Goal: Task Accomplishment & Management: Complete application form

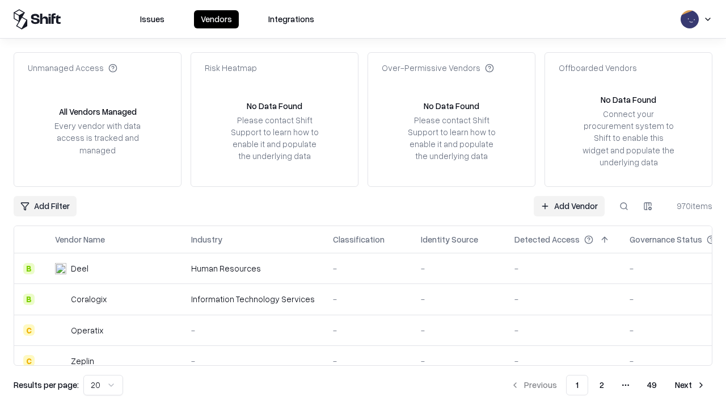
click at [569, 205] on link "Add Vendor" at bounding box center [569, 206] width 71 height 20
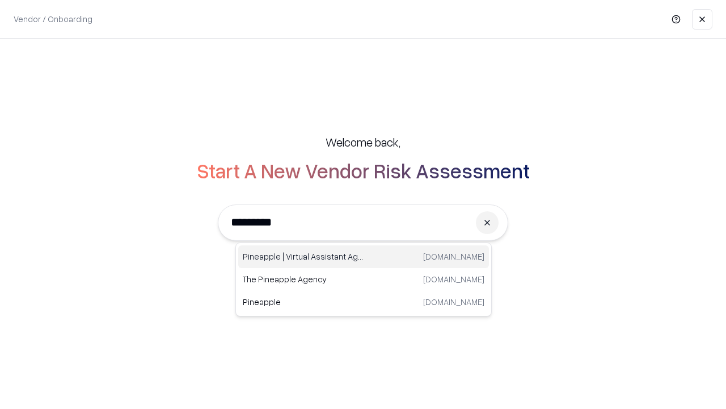
click at [364, 257] on div "Pineapple | Virtual Assistant Agency [DOMAIN_NAME]" at bounding box center [363, 256] width 251 height 23
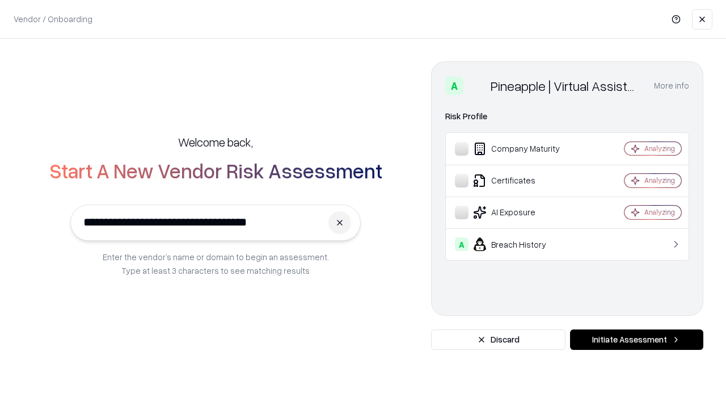
type input "**********"
click at [637, 339] on button "Initiate Assessment" at bounding box center [636, 339] width 133 height 20
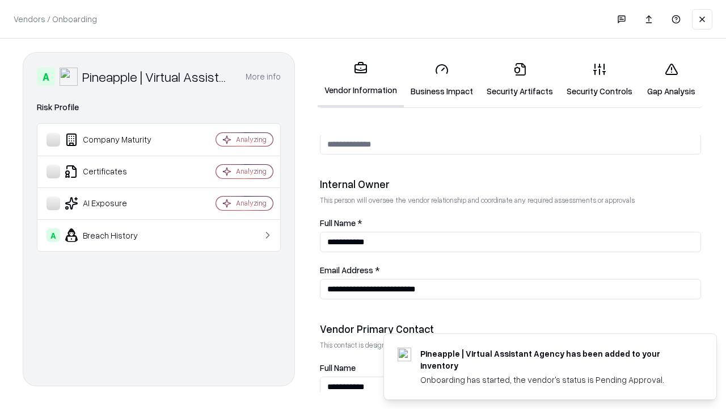
scroll to position [588, 0]
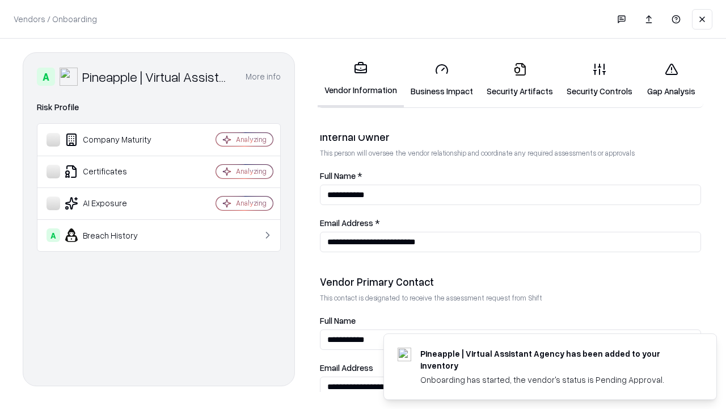
click at [442, 79] on link "Business Impact" at bounding box center [442, 79] width 76 height 53
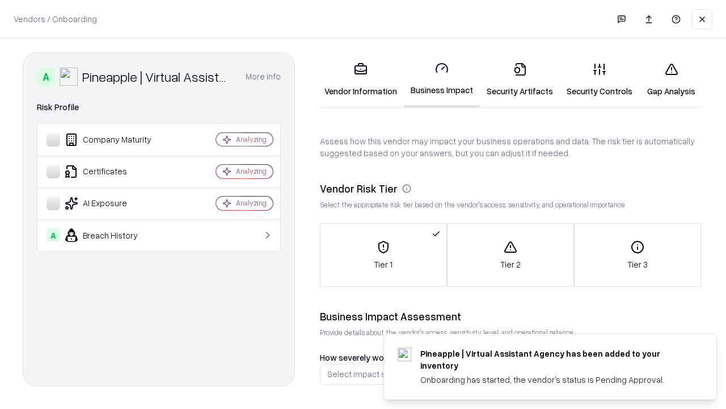
click at [520, 79] on link "Security Artifacts" at bounding box center [520, 79] width 80 height 53
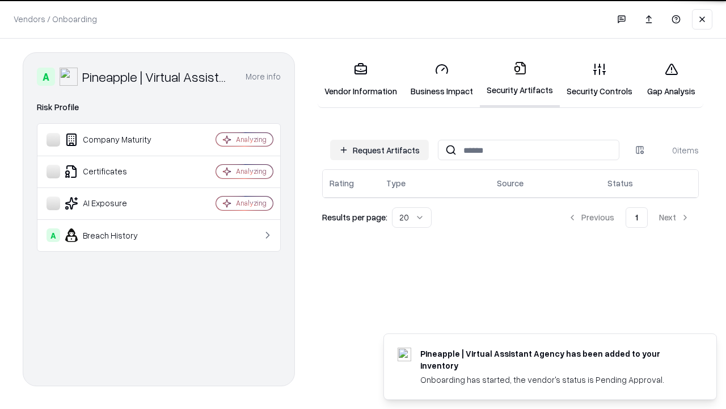
click at [380, 150] on button "Request Artifacts" at bounding box center [379, 150] width 99 height 20
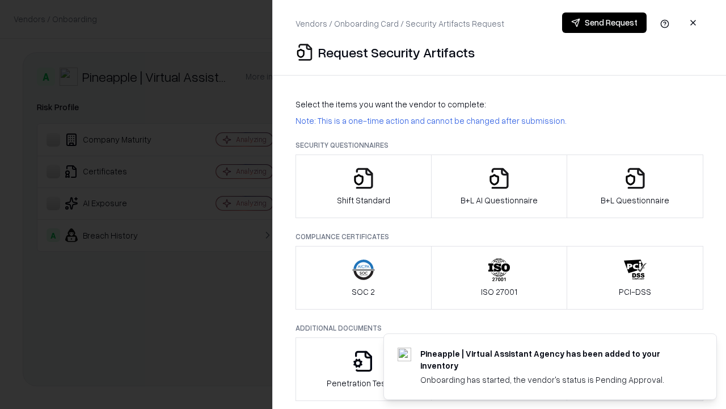
click at [363, 186] on icon "button" at bounding box center [363, 178] width 23 height 23
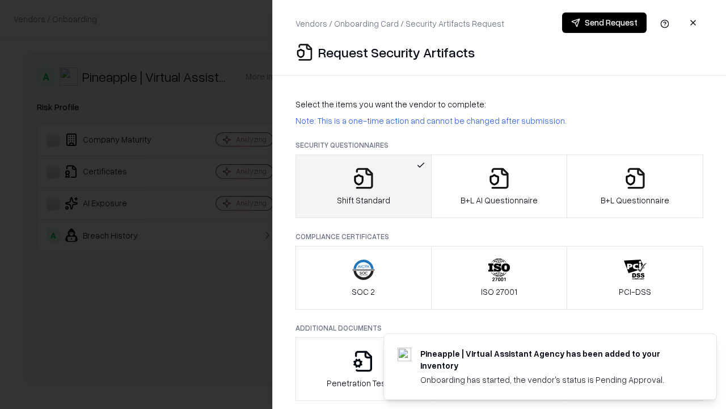
click at [604, 23] on button "Send Request" at bounding box center [604, 22] width 85 height 20
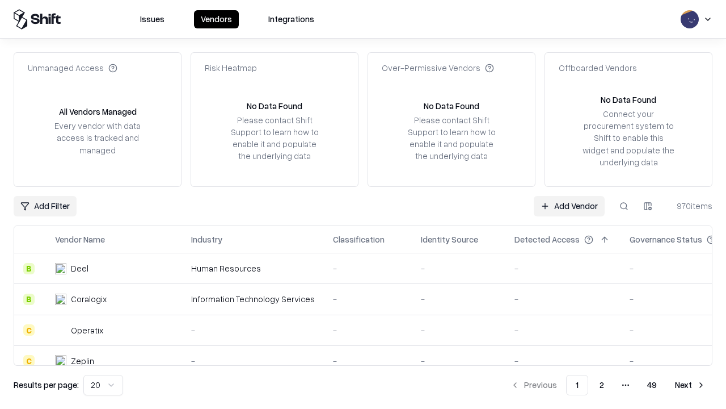
click at [624, 205] on button at bounding box center [624, 206] width 20 height 20
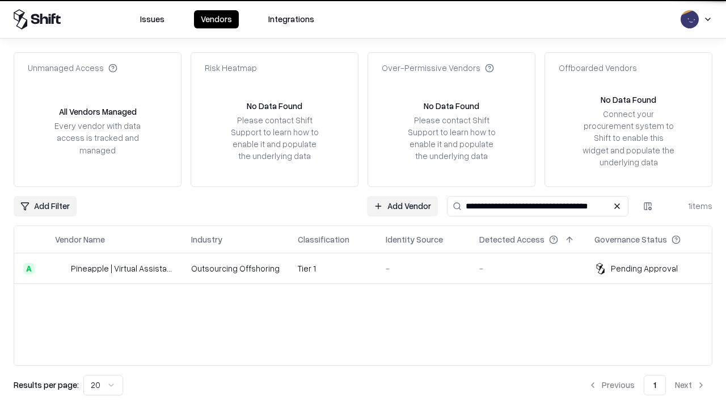
type input "**********"
click at [370, 268] on td "Tier 1" at bounding box center [333, 268] width 88 height 31
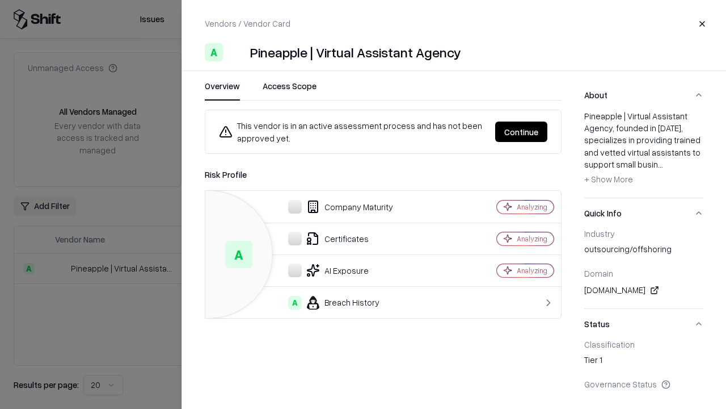
click at [522, 132] on button "Continue" at bounding box center [521, 131] width 52 height 20
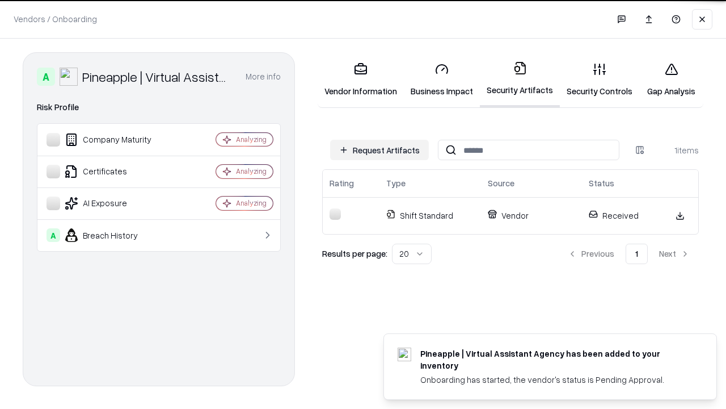
click at [671, 79] on link "Gap Analysis" at bounding box center [672, 79] width 64 height 53
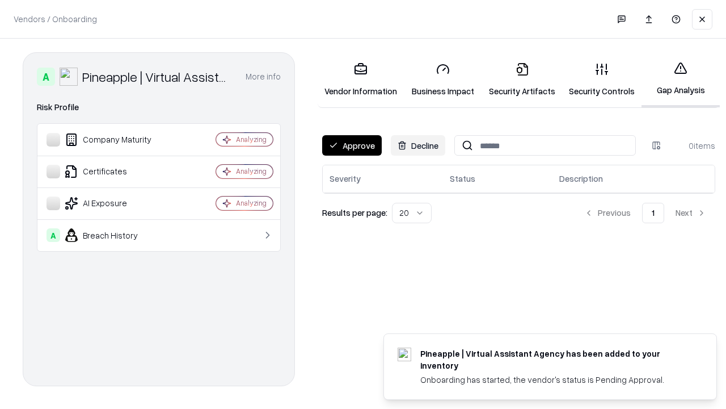
click at [352, 145] on button "Approve" at bounding box center [352, 145] width 60 height 20
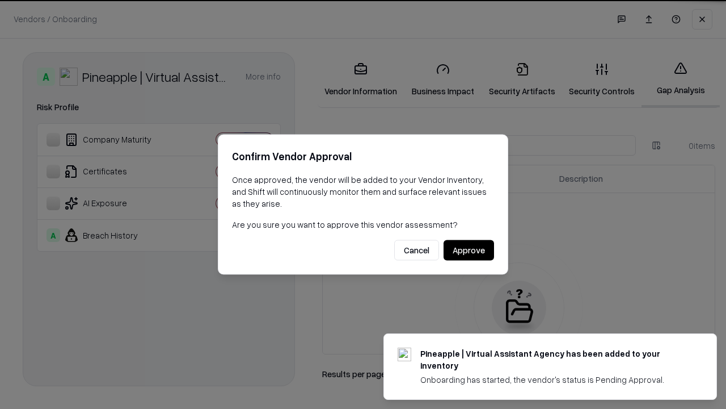
click at [469, 250] on button "Approve" at bounding box center [469, 250] width 51 height 20
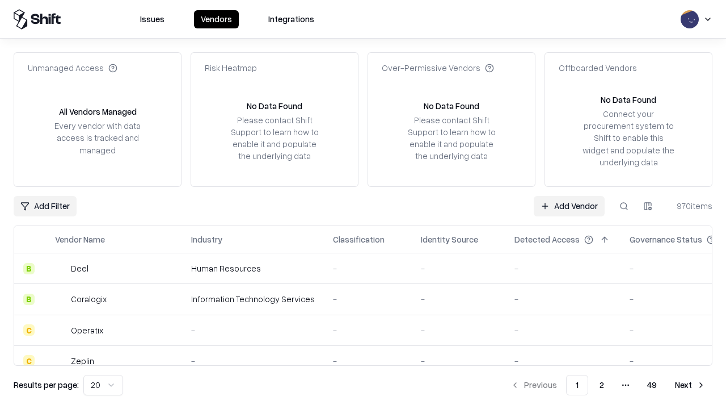
type input "**********"
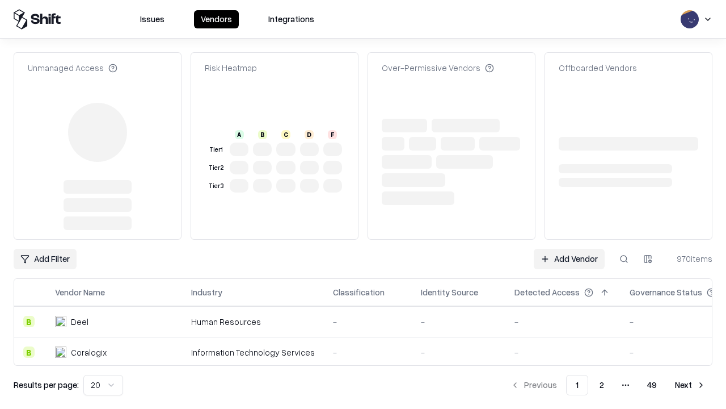
click at [569, 249] on link "Add Vendor" at bounding box center [569, 259] width 71 height 20
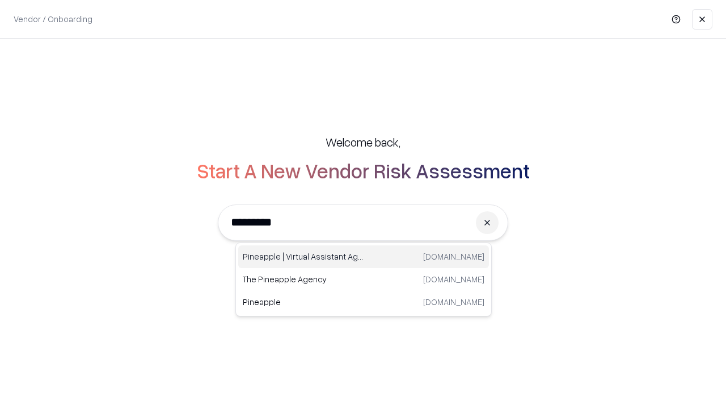
click at [364, 257] on div "Pineapple | Virtual Assistant Agency [DOMAIN_NAME]" at bounding box center [363, 256] width 251 height 23
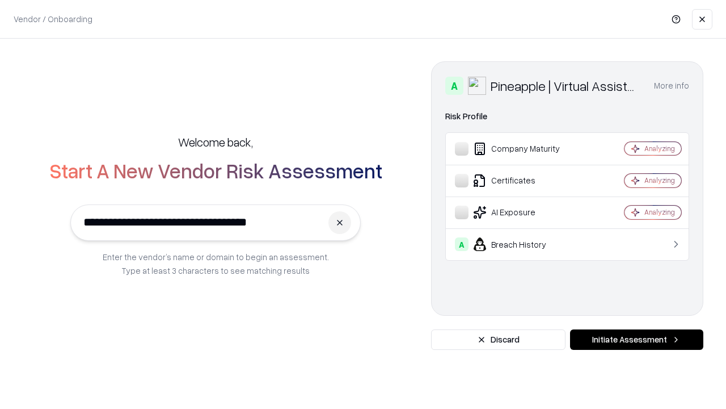
type input "**********"
click at [637, 339] on button "Initiate Assessment" at bounding box center [636, 339] width 133 height 20
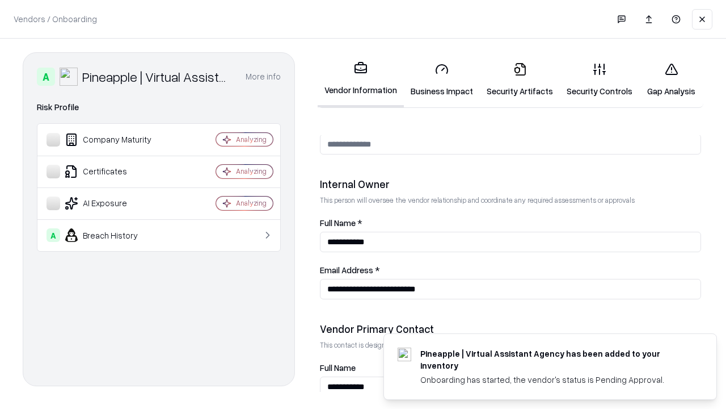
scroll to position [588, 0]
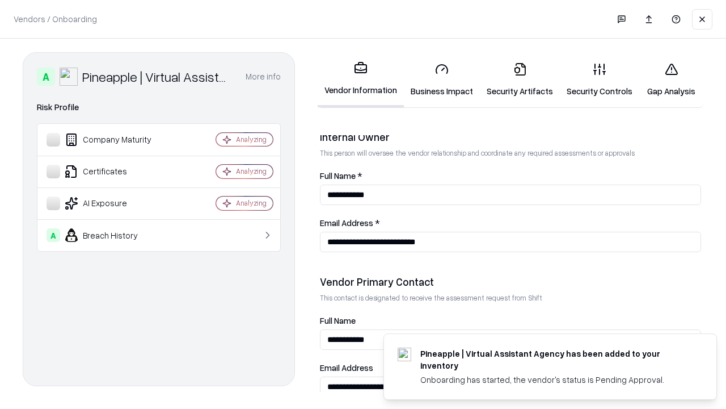
click at [671, 79] on link "Gap Analysis" at bounding box center [672, 79] width 64 height 53
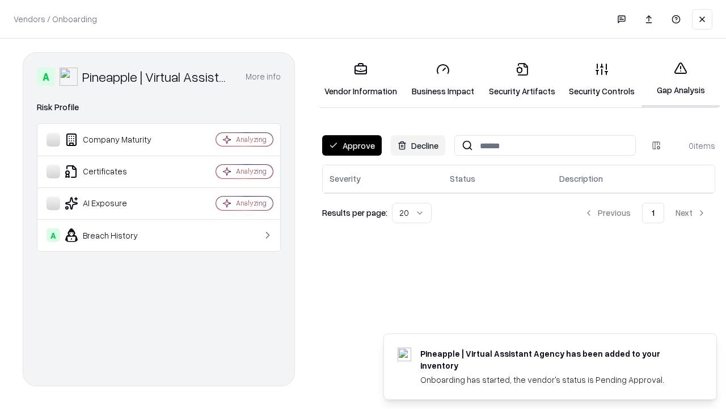
click at [352, 145] on button "Approve" at bounding box center [352, 145] width 60 height 20
